Goal: Information Seeking & Learning: Check status

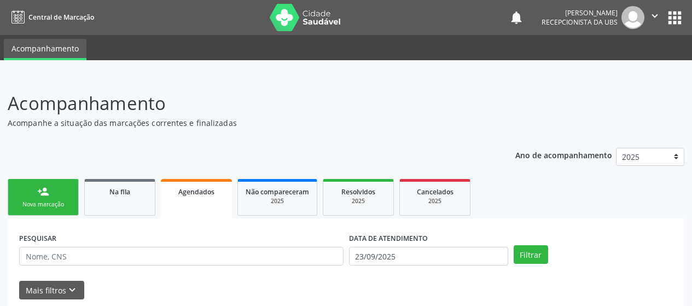
scroll to position [668, 0]
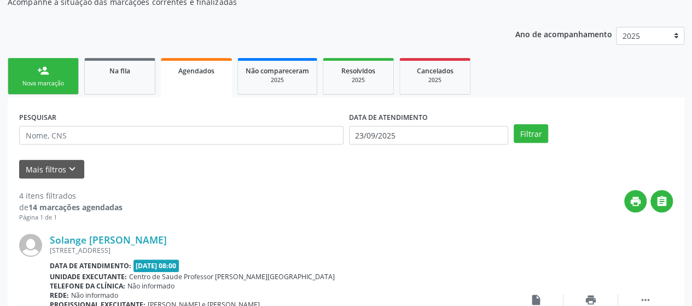
scroll to position [0, 0]
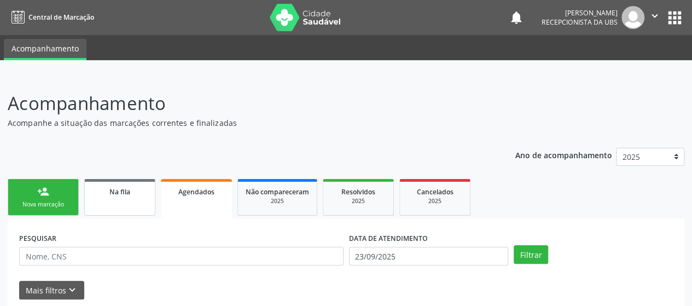
click at [109, 202] on link "Na fila" at bounding box center [119, 197] width 71 height 37
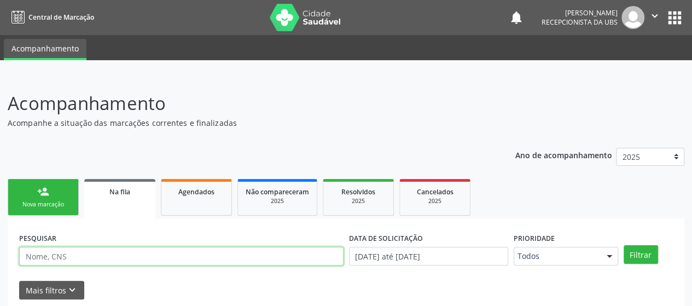
click at [159, 253] on input "text" at bounding box center [181, 256] width 324 height 19
type input "[PERSON_NAME]"
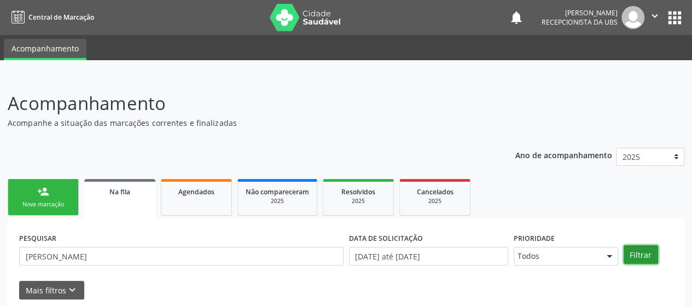
click at [645, 248] on button "Filtrar" at bounding box center [641, 254] width 34 height 19
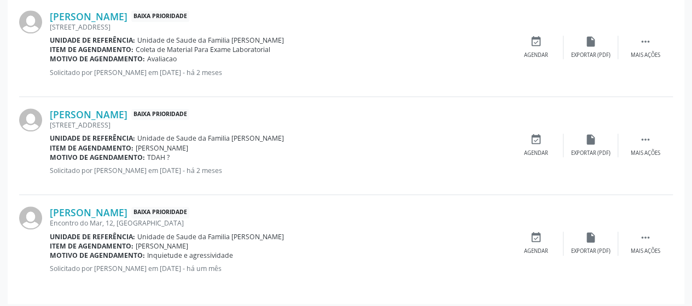
scroll to position [554, 0]
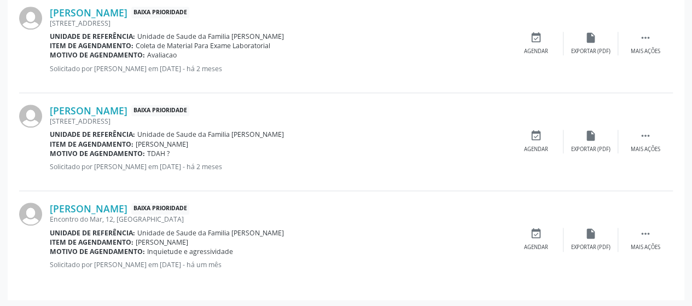
click at [131, 207] on span "Baixa Prioridade" at bounding box center [160, 208] width 58 height 11
click at [71, 202] on link "[PERSON_NAME]" at bounding box center [89, 208] width 78 height 12
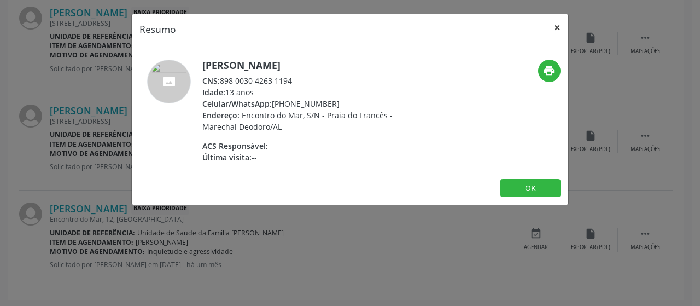
click at [558, 27] on button "×" at bounding box center [557, 27] width 22 height 27
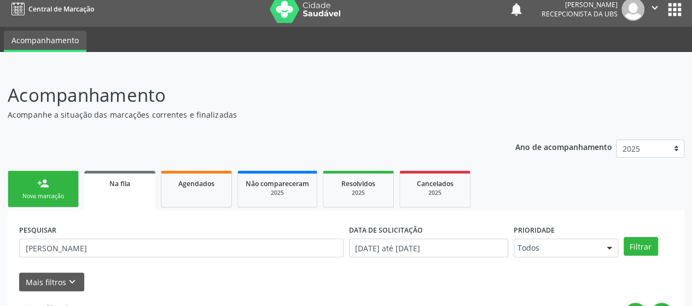
scroll to position [0, 0]
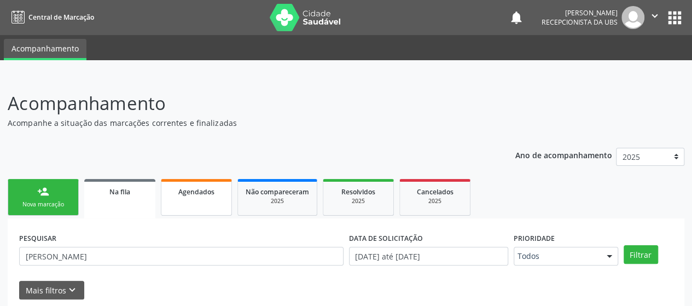
click at [190, 195] on span "Agendados" at bounding box center [196, 191] width 36 height 9
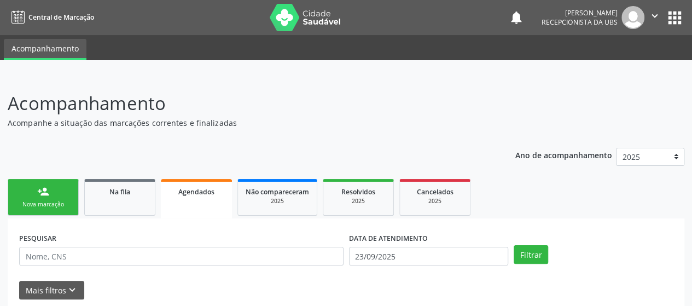
scroll to position [55, 0]
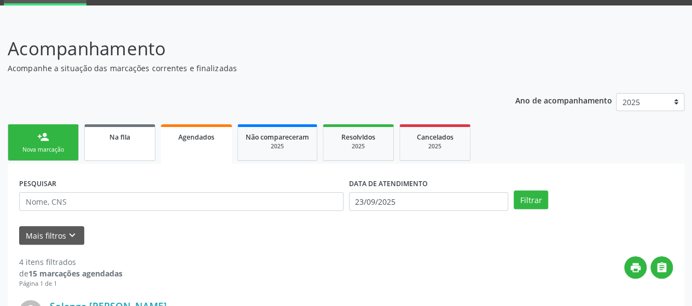
click at [125, 153] on link "Na fila" at bounding box center [119, 142] width 71 height 37
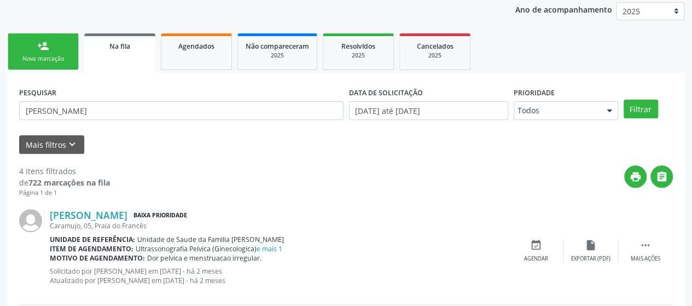
scroll to position [73, 0]
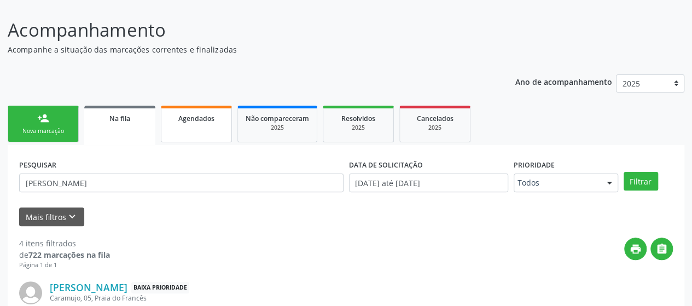
click at [190, 119] on span "Agendados" at bounding box center [196, 118] width 36 height 9
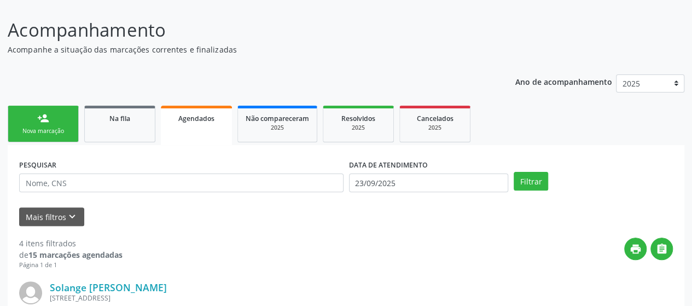
click at [118, 171] on div "PESQUISAR" at bounding box center [181, 177] width 330 height 43
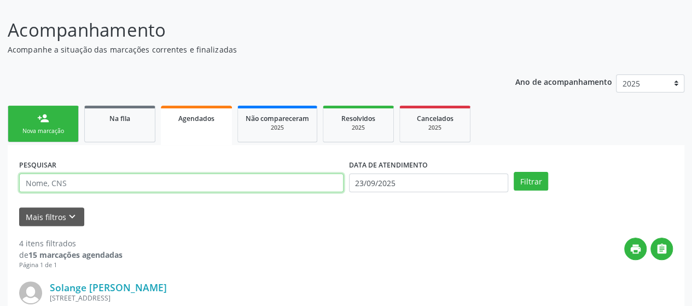
click at [120, 179] on input "text" at bounding box center [181, 182] width 324 height 19
type input "[PERSON_NAME]"
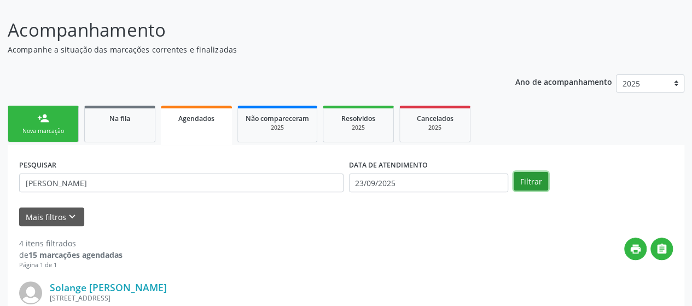
click at [523, 182] on button "Filtrar" at bounding box center [531, 181] width 34 height 19
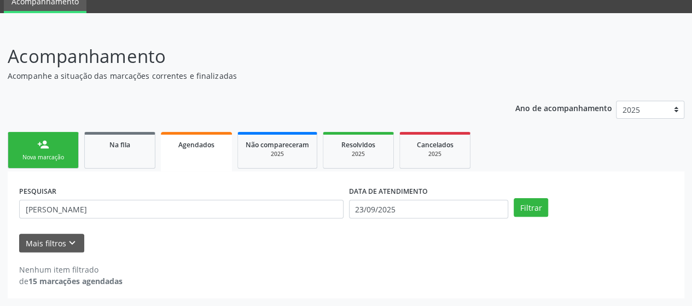
scroll to position [46, 0]
click at [110, 161] on link "Na fila" at bounding box center [119, 150] width 71 height 37
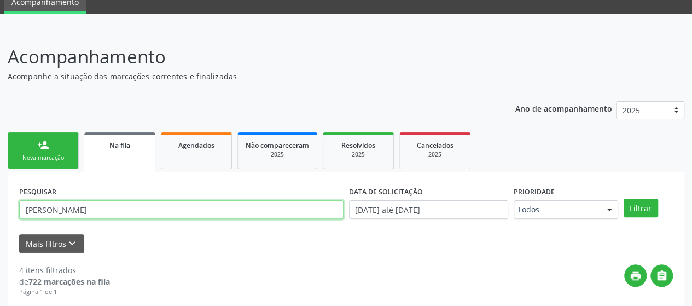
click at [76, 204] on input "[PERSON_NAME]" at bounding box center [181, 209] width 324 height 19
type input "[PERSON_NAME]"
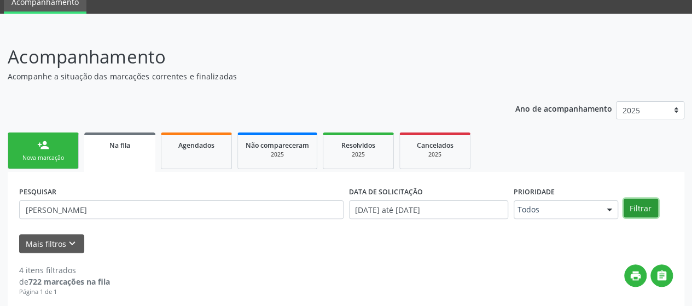
click at [644, 209] on button "Filtrar" at bounding box center [641, 208] width 34 height 19
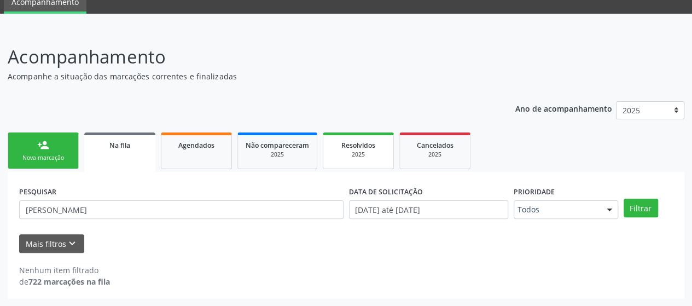
click at [357, 166] on link "Resolvidos 2025" at bounding box center [358, 150] width 71 height 37
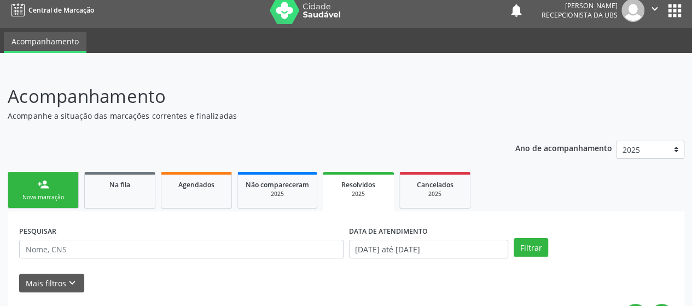
scroll to position [0, 0]
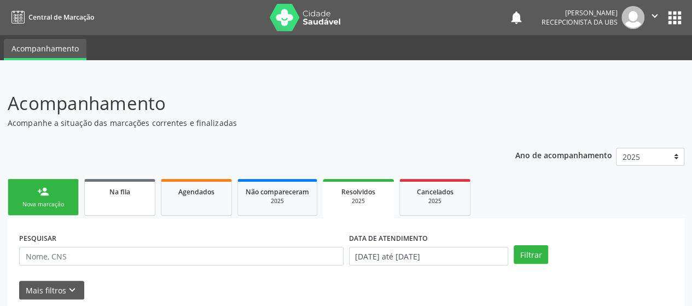
click at [137, 214] on link "Na fila" at bounding box center [119, 197] width 71 height 37
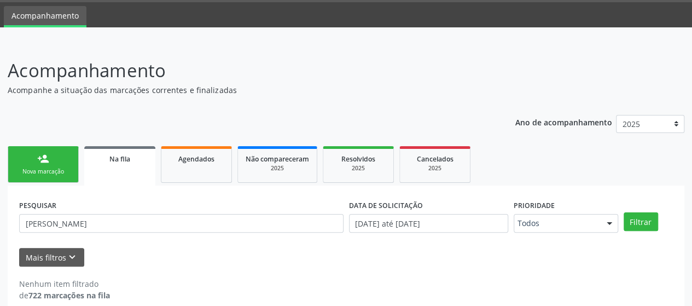
scroll to position [46, 0]
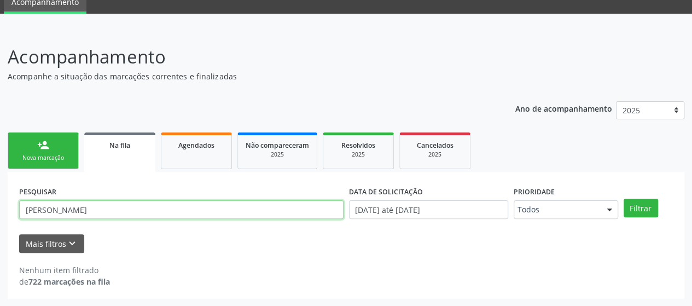
click at [116, 208] on input "[PERSON_NAME]" at bounding box center [181, 209] width 324 height 19
type input "[PERSON_NAME]"
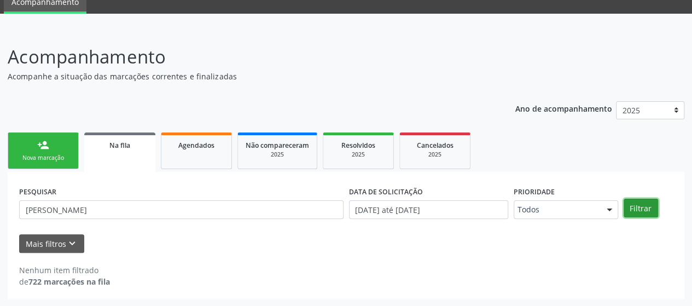
click at [630, 203] on button "Filtrar" at bounding box center [641, 208] width 34 height 19
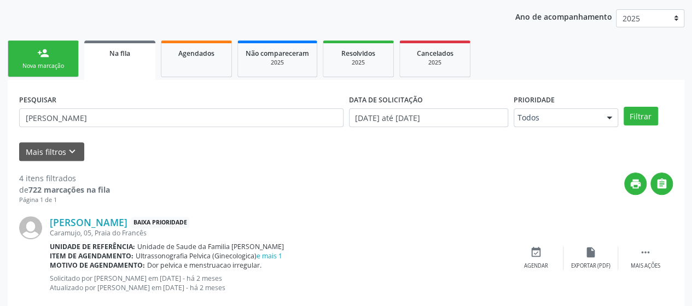
scroll to position [128, 0]
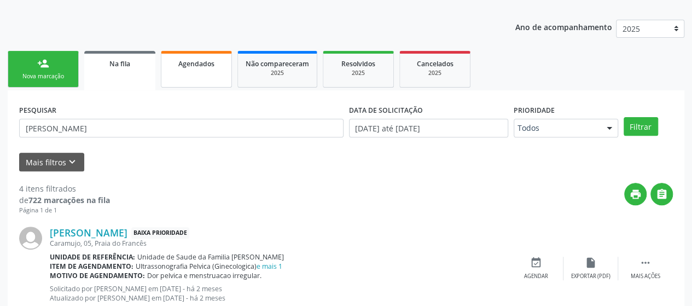
click at [206, 83] on link "Agendados" at bounding box center [196, 69] width 71 height 37
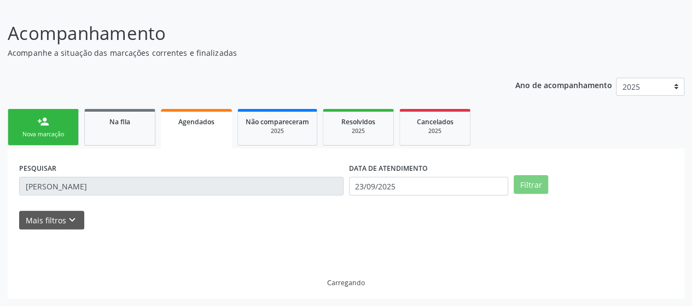
scroll to position [46, 0]
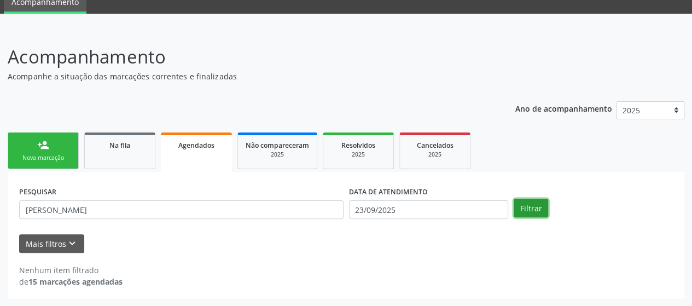
click at [519, 208] on button "Filtrar" at bounding box center [531, 208] width 34 height 19
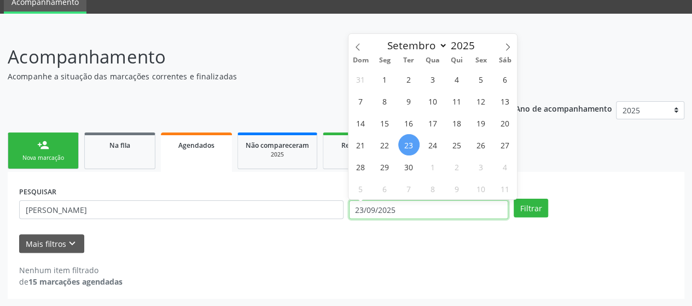
click at [360, 211] on input "23/09/2025" at bounding box center [428, 209] width 159 height 19
click at [358, 47] on icon at bounding box center [358, 47] width 8 height 8
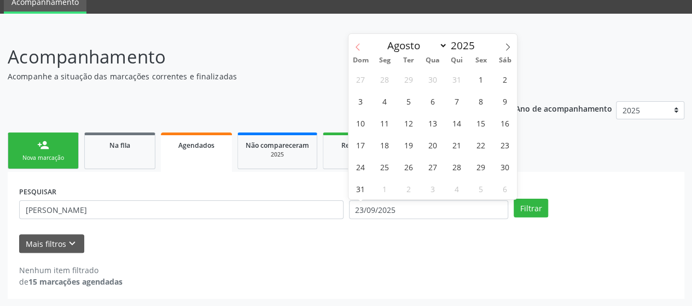
click at [358, 47] on icon at bounding box center [358, 47] width 8 height 8
select select "6"
click at [412, 73] on span "1" at bounding box center [408, 78] width 21 height 21
type input "[DATE]"
click at [503, 42] on span at bounding box center [507, 43] width 19 height 19
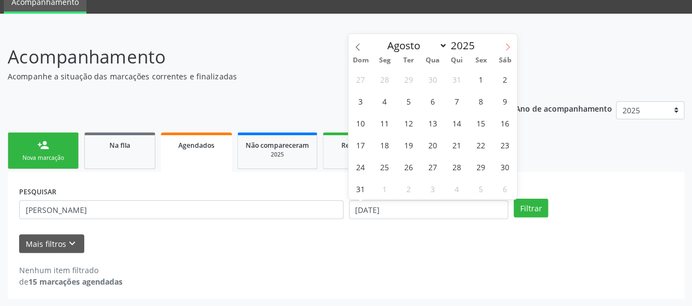
click at [503, 42] on span at bounding box center [507, 43] width 19 height 19
select select "8"
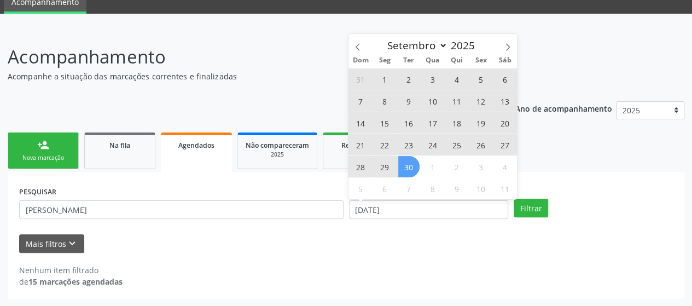
click at [416, 165] on span "30" at bounding box center [408, 166] width 21 height 21
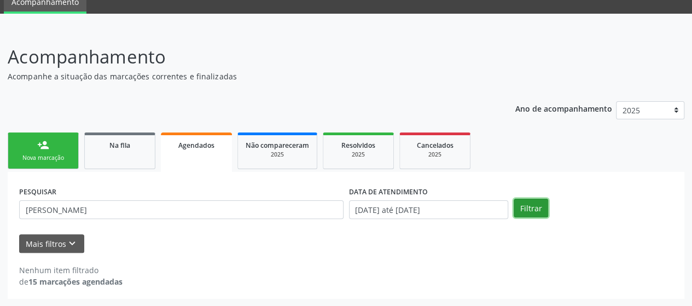
click at [543, 202] on button "Filtrar" at bounding box center [531, 208] width 34 height 19
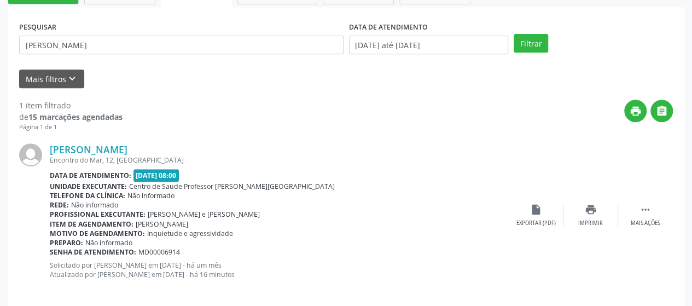
scroll to position [222, 0]
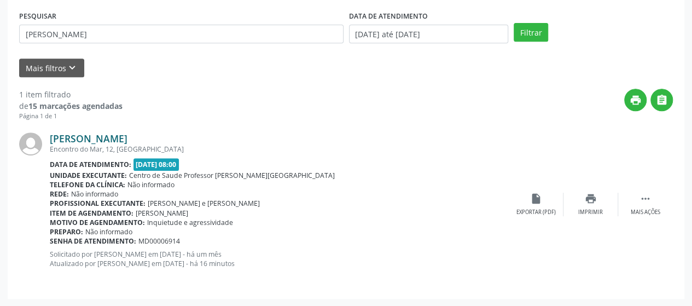
click at [71, 140] on link "[PERSON_NAME]" at bounding box center [89, 138] width 78 height 12
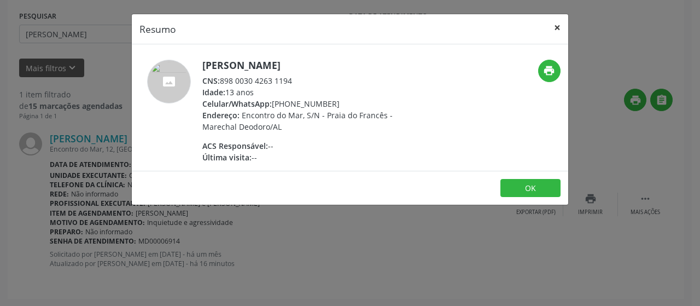
click at [558, 24] on button "×" at bounding box center [557, 27] width 22 height 27
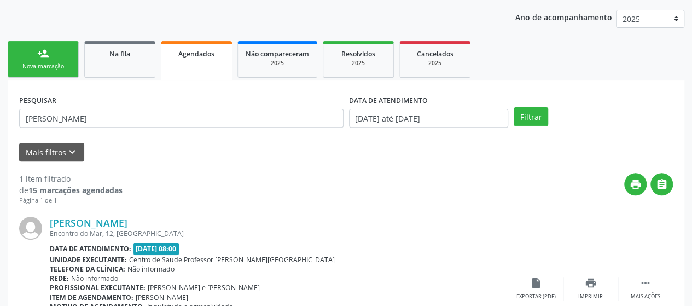
scroll to position [58, 0]
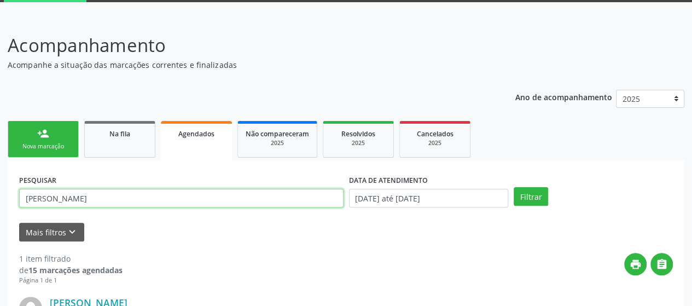
click at [81, 196] on input "[PERSON_NAME]" at bounding box center [181, 198] width 324 height 19
type input "A"
click at [514, 187] on button "Filtrar" at bounding box center [531, 196] width 34 height 19
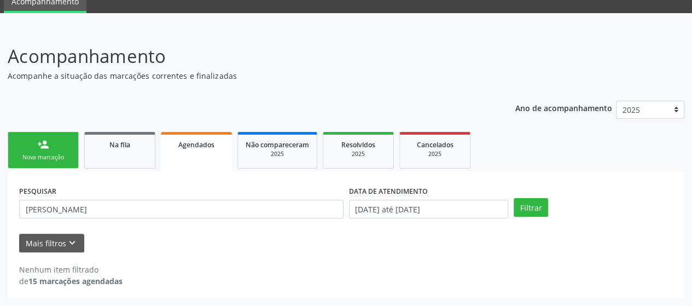
scroll to position [46, 0]
click at [111, 218] on div "PESQUISAR [PERSON_NAME]" at bounding box center [181, 204] width 330 height 43
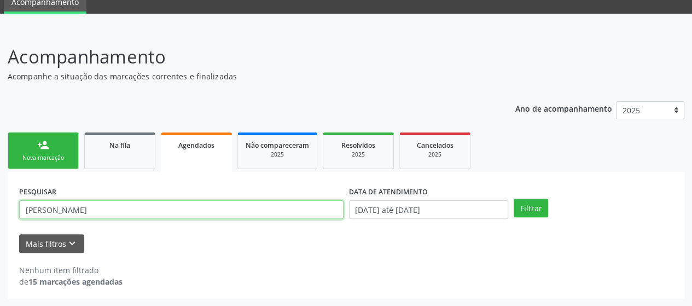
click at [116, 208] on input "[PERSON_NAME]" at bounding box center [181, 209] width 324 height 19
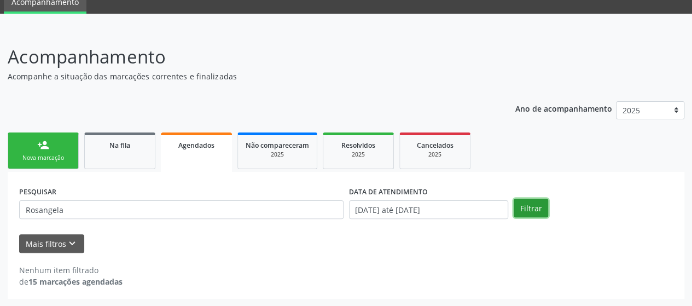
click at [532, 208] on button "Filtrar" at bounding box center [531, 208] width 34 height 19
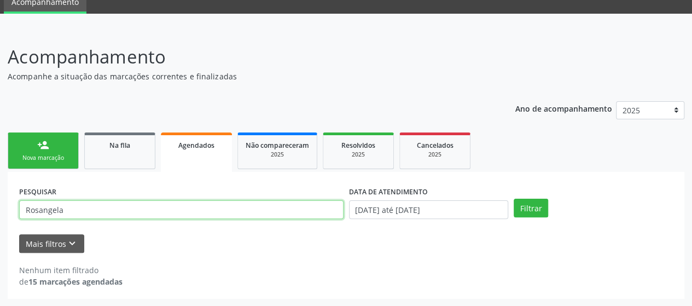
click at [37, 212] on input "Rosangela" at bounding box center [181, 209] width 324 height 19
click at [42, 208] on input "Rosangela" at bounding box center [181, 209] width 324 height 19
click at [72, 207] on input "Rosangela" at bounding box center [181, 209] width 324 height 19
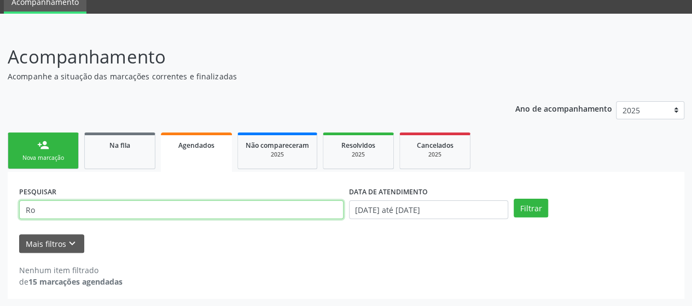
type input "R"
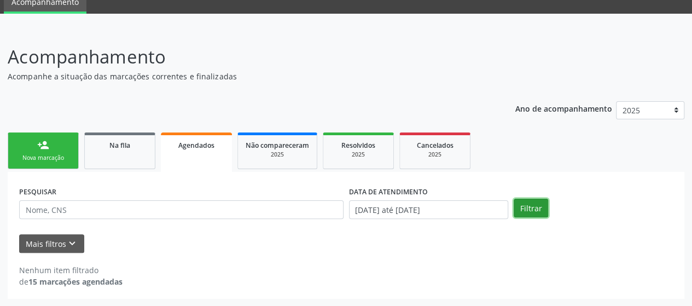
click at [519, 208] on button "Filtrar" at bounding box center [531, 208] width 34 height 19
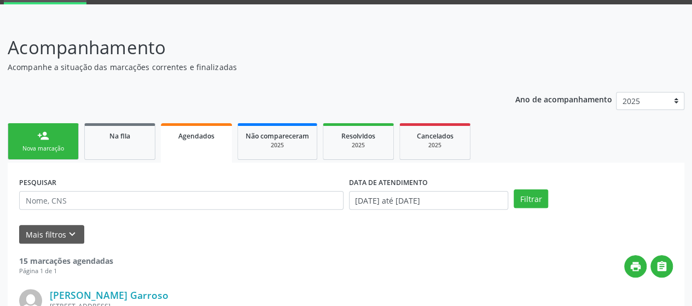
scroll to position [0, 0]
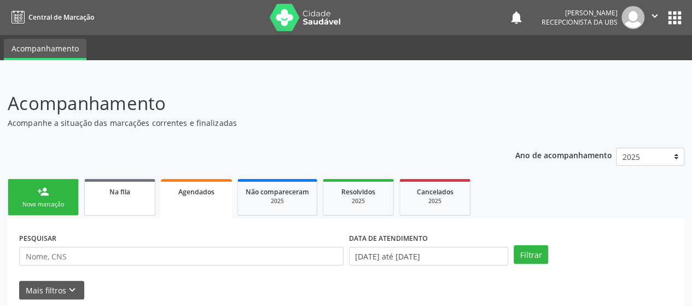
click at [102, 200] on link "Na fila" at bounding box center [119, 197] width 71 height 37
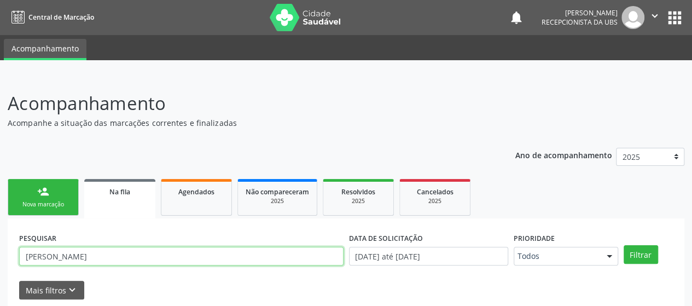
click at [48, 255] on input "[PERSON_NAME]" at bounding box center [181, 256] width 324 height 19
type input "A"
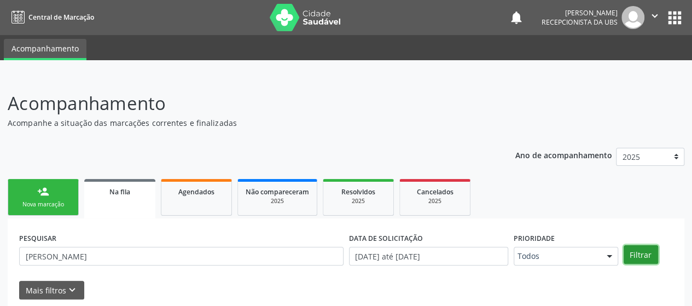
click at [642, 259] on button "Filtrar" at bounding box center [641, 254] width 34 height 19
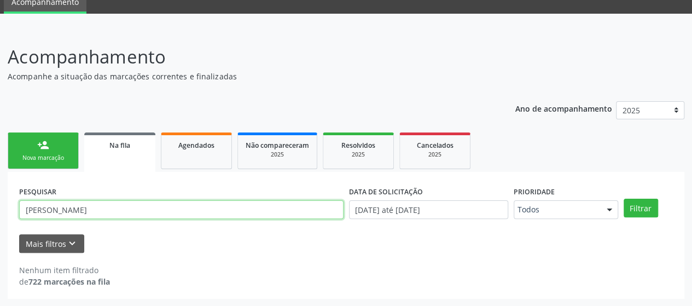
click at [120, 211] on input "[PERSON_NAME]" at bounding box center [181, 209] width 324 height 19
type input "[PERSON_NAME]"
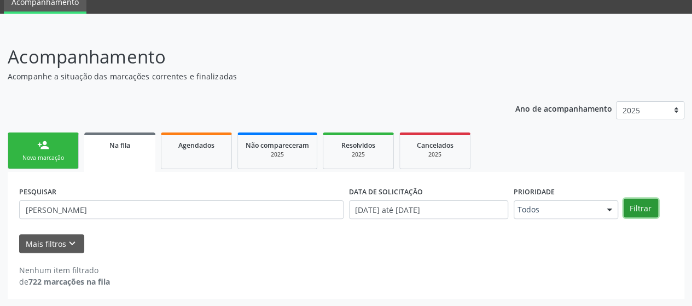
click at [648, 205] on button "Filtrar" at bounding box center [641, 208] width 34 height 19
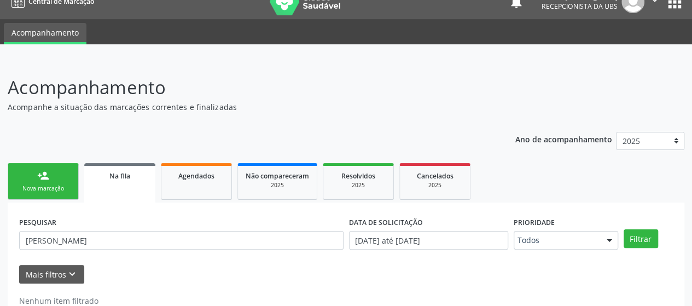
scroll to position [0, 0]
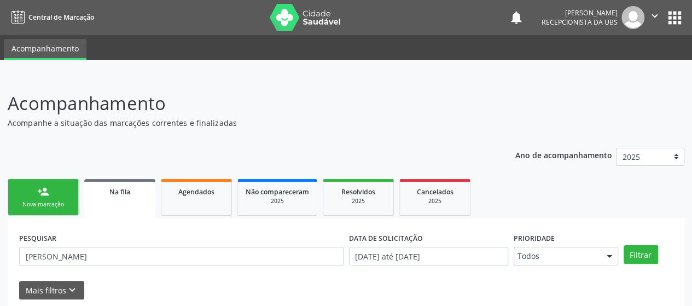
click at [657, 15] on icon "" at bounding box center [655, 16] width 12 height 12
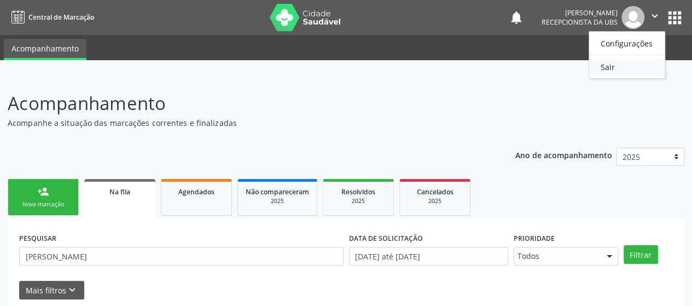
click at [617, 69] on link "Sair" at bounding box center [626, 66] width 75 height 15
